Goal: Check status: Check status

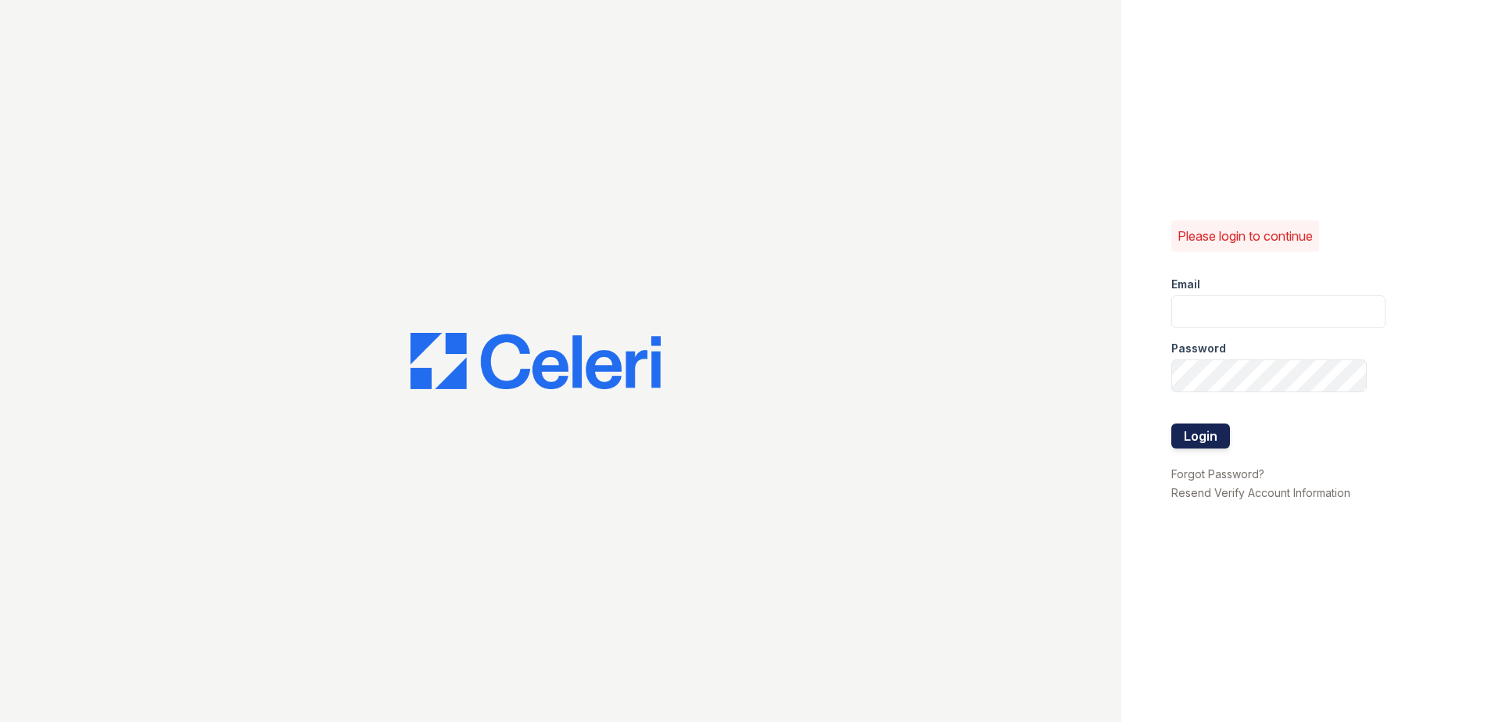
type input "[EMAIL_ADDRESS][DOMAIN_NAME]"
click at [1193, 443] on button "Login" at bounding box center [1200, 436] width 59 height 25
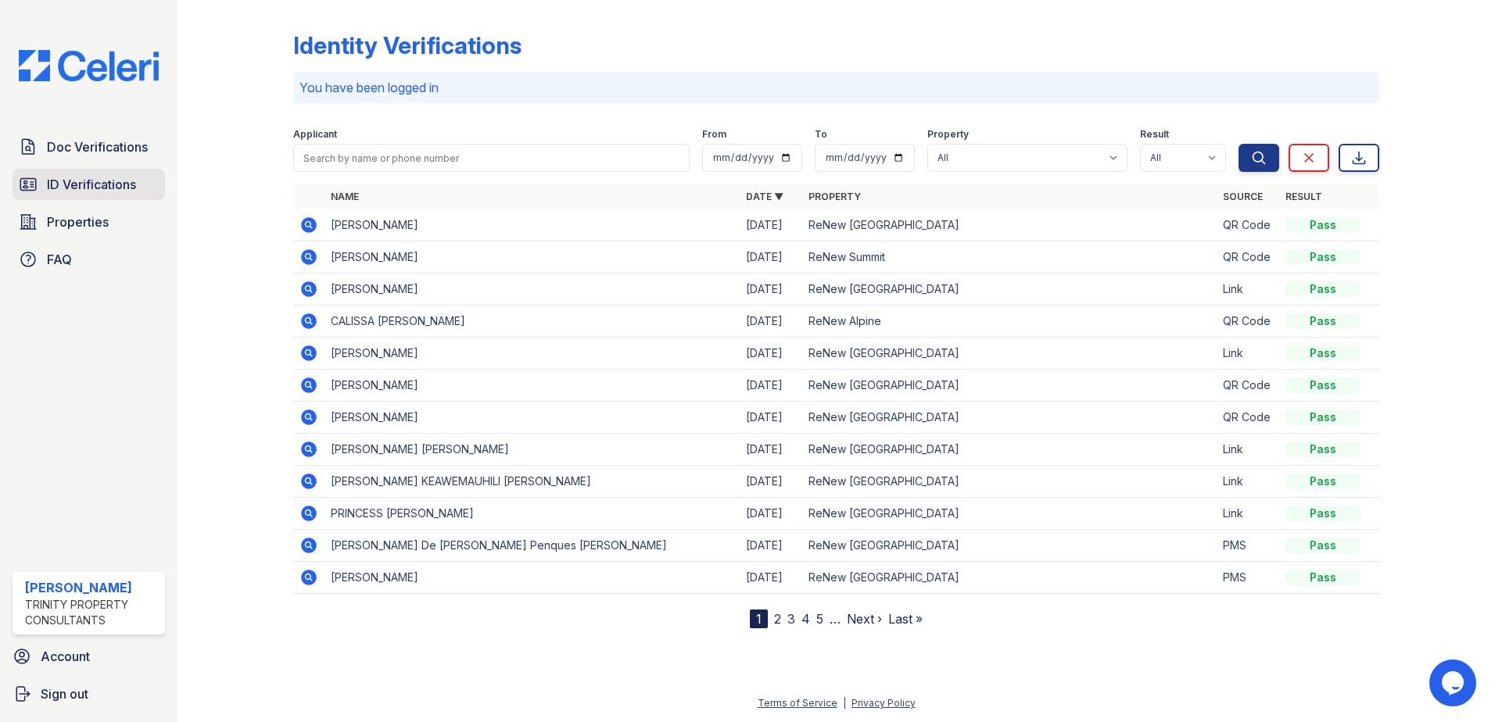
click at [55, 172] on link "ID Verifications" at bounding box center [89, 184] width 152 height 31
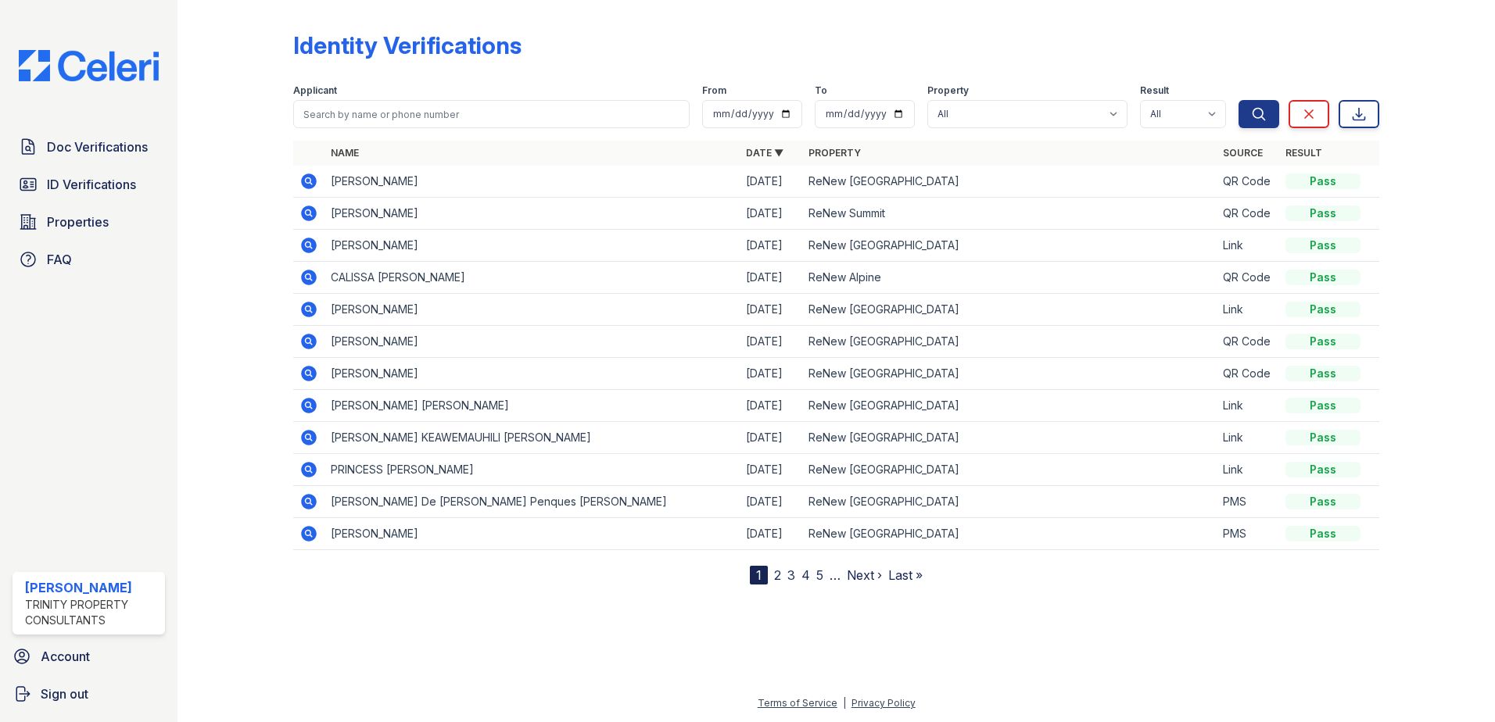
click at [780, 573] on link "2" at bounding box center [777, 576] width 7 height 16
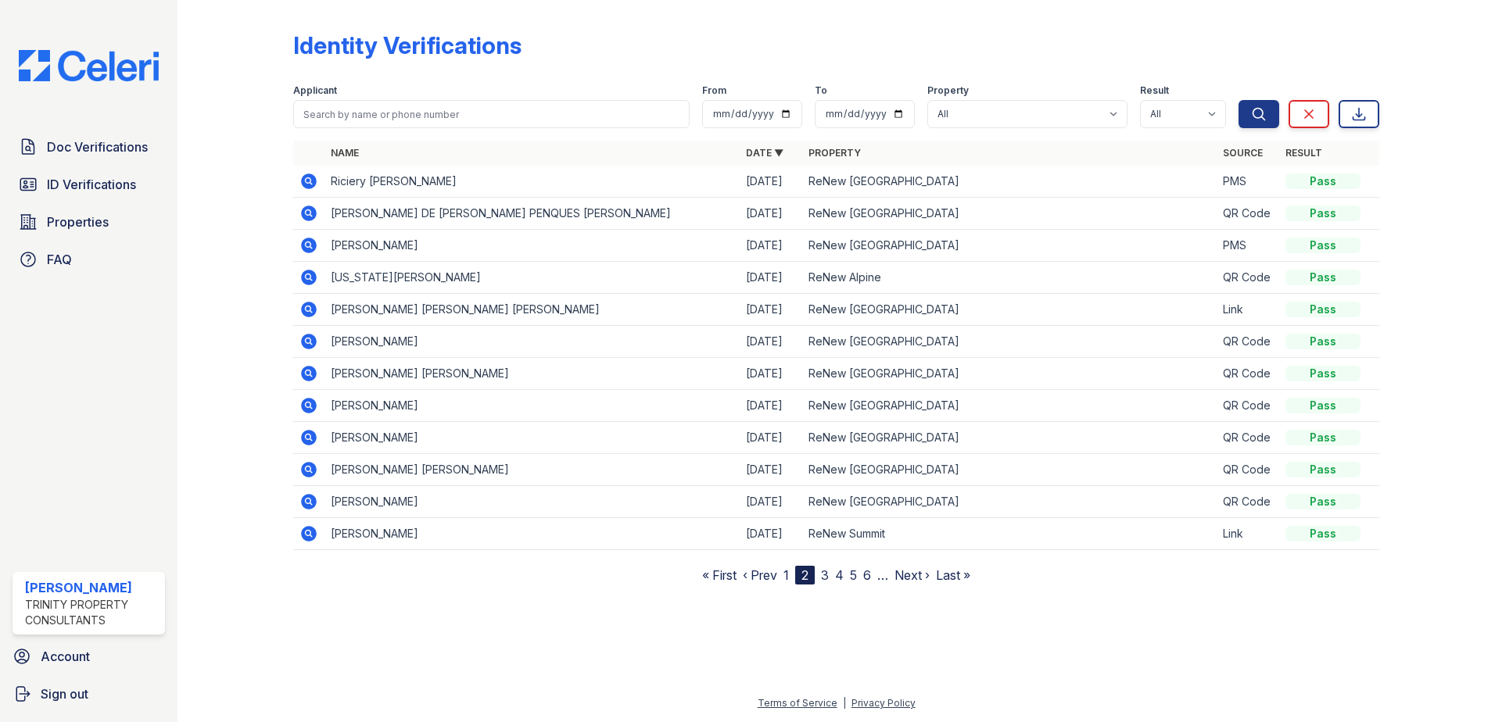
click at [310, 475] on icon at bounding box center [309, 470] width 16 height 16
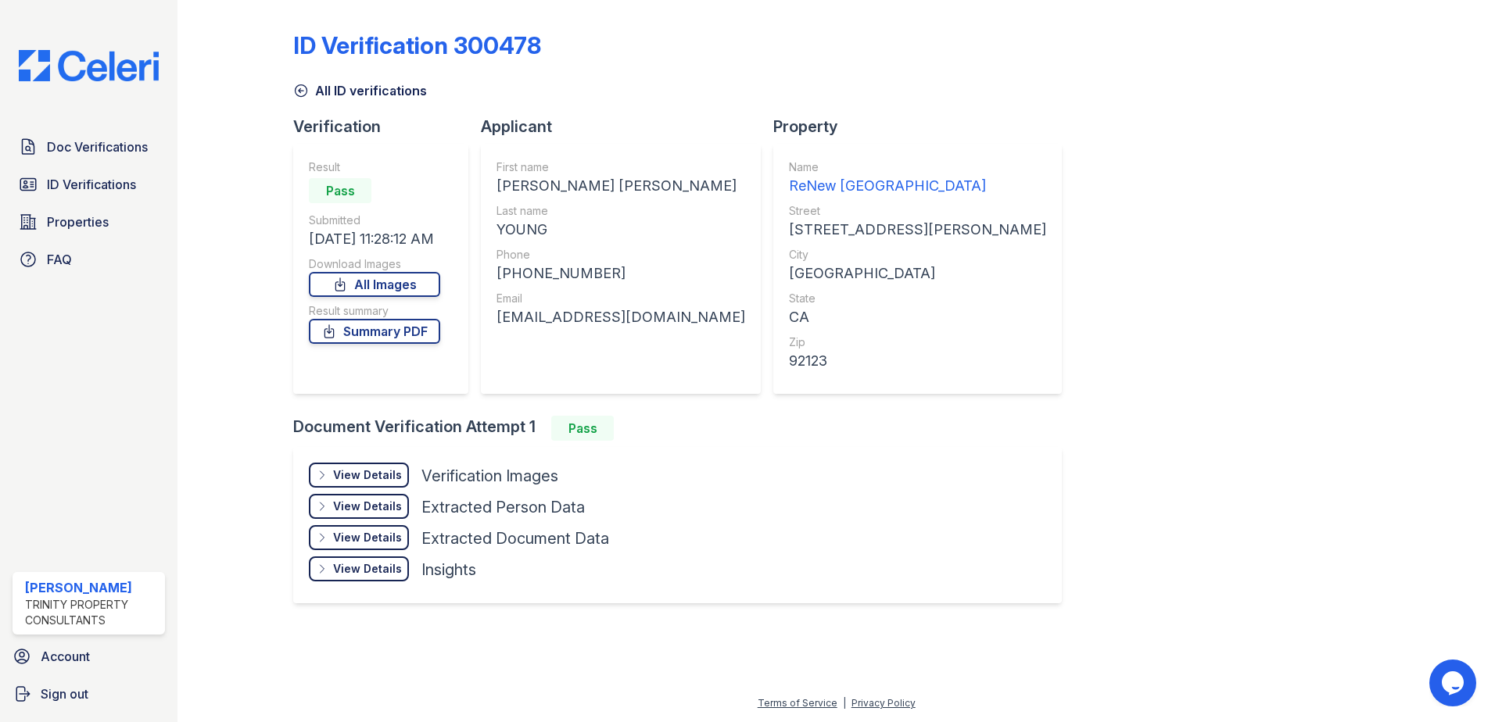
click at [348, 467] on div "View Details" at bounding box center [367, 475] width 69 height 16
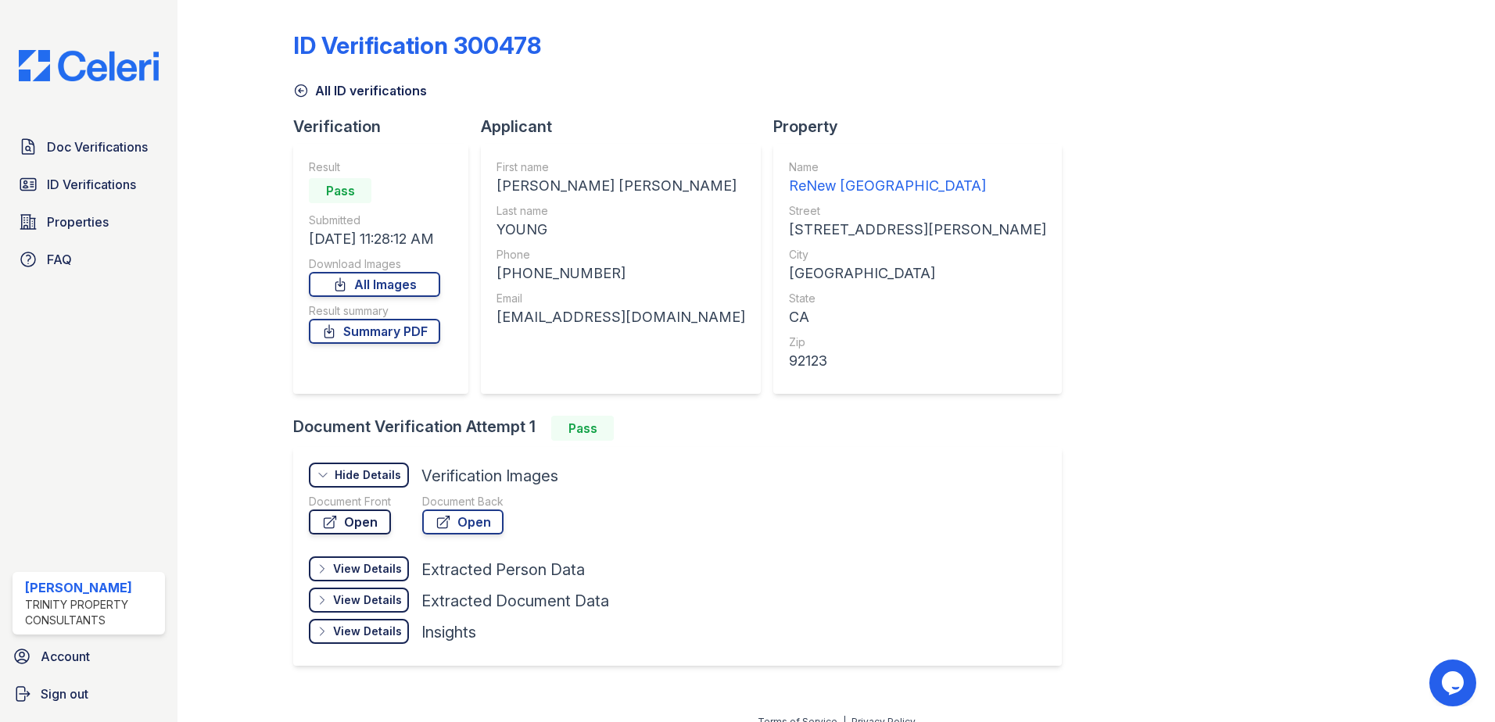
click at [349, 516] on link "Open" at bounding box center [350, 522] width 82 height 25
click at [111, 199] on link "ID Verifications" at bounding box center [89, 184] width 152 height 31
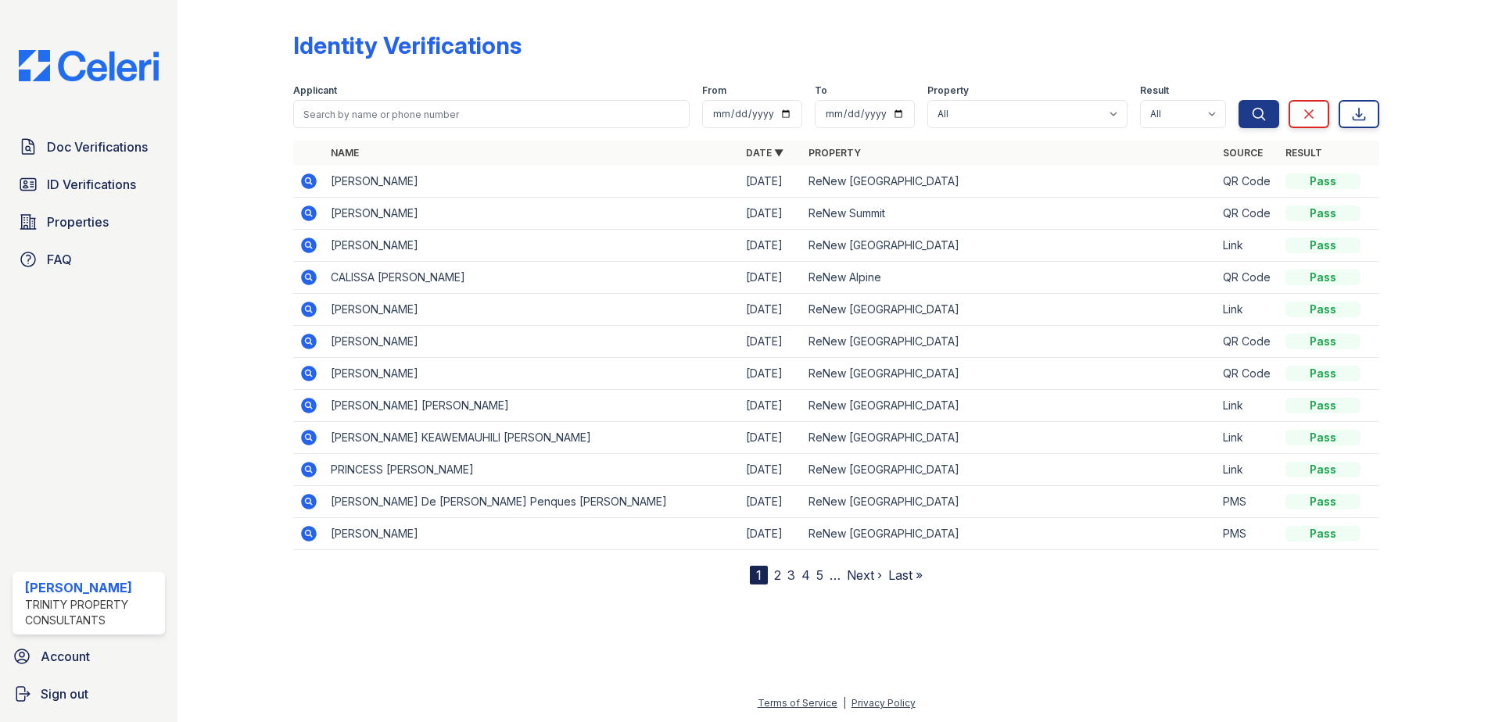
click at [780, 573] on link "2" at bounding box center [777, 576] width 7 height 16
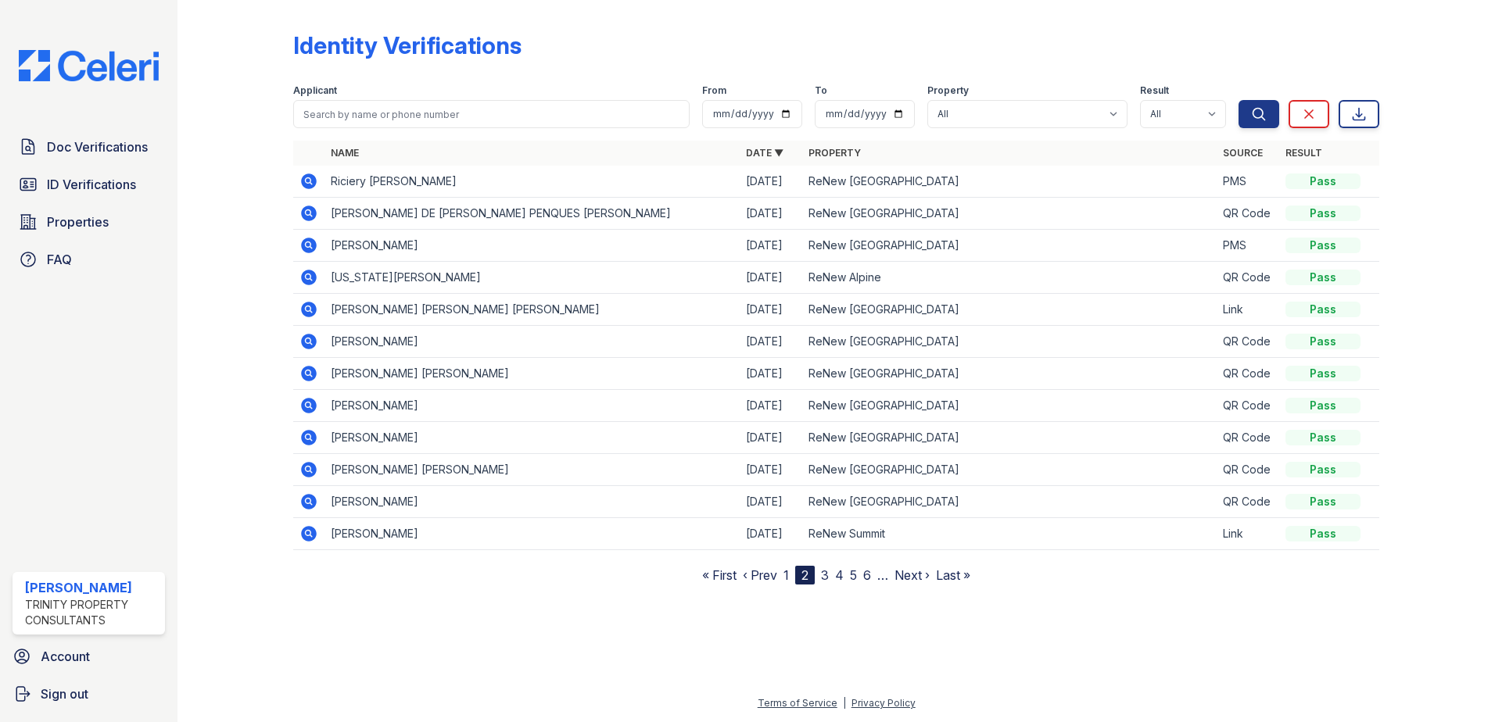
click at [825, 572] on link "3" at bounding box center [825, 576] width 8 height 16
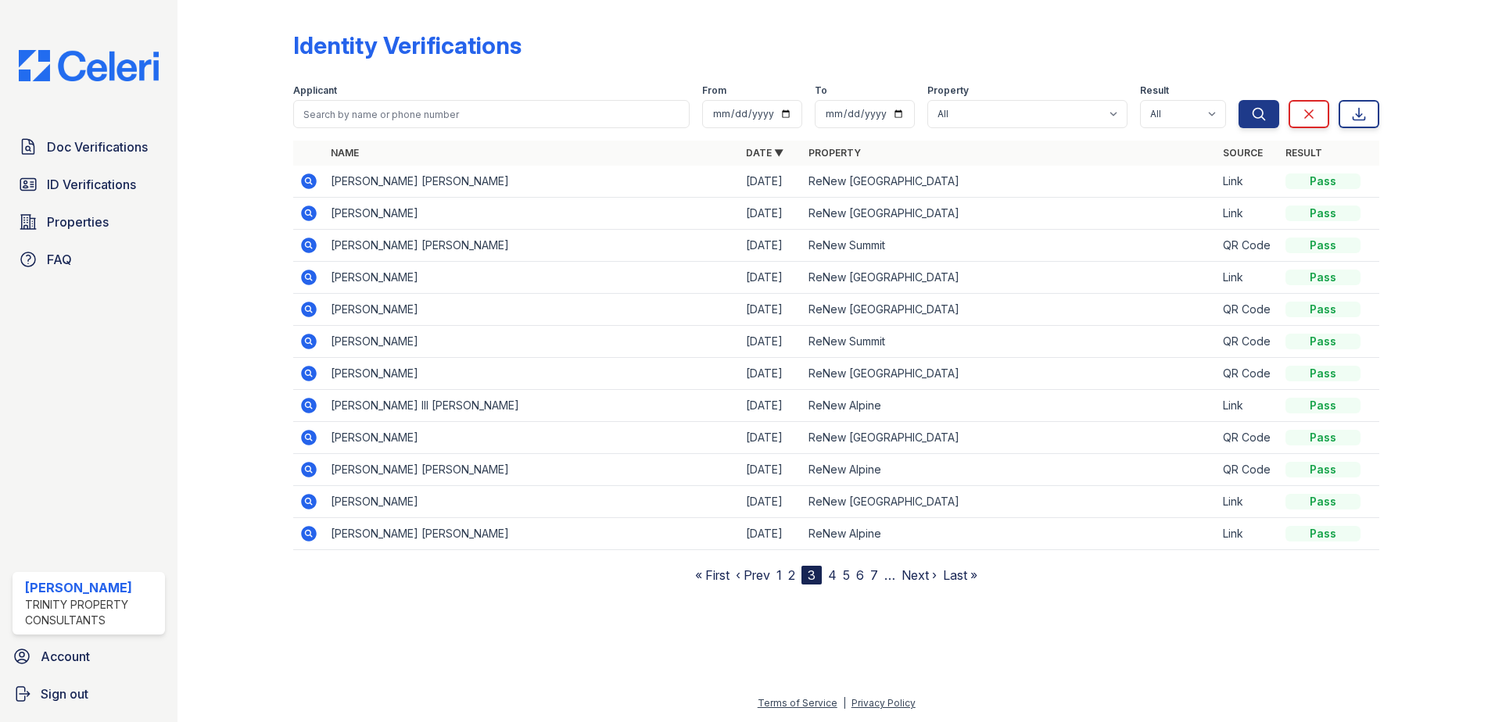
click at [779, 566] on span "1" at bounding box center [778, 575] width 5 height 19
click at [778, 572] on link "1" at bounding box center [778, 576] width 5 height 16
